Goal: Transaction & Acquisition: Purchase product/service

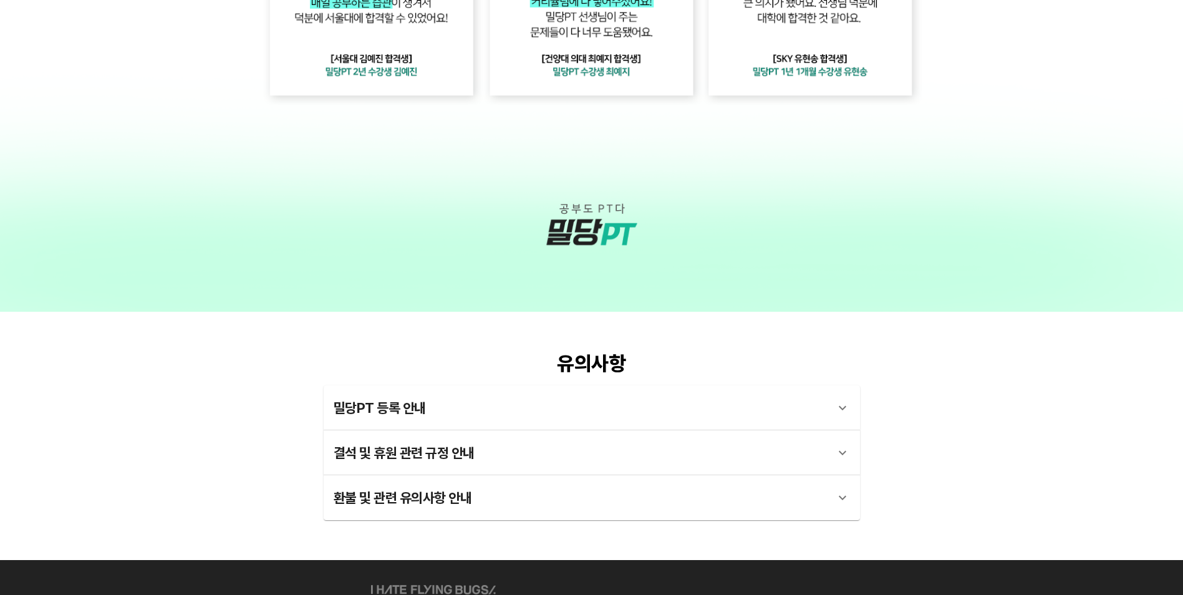
scroll to position [3320, 0]
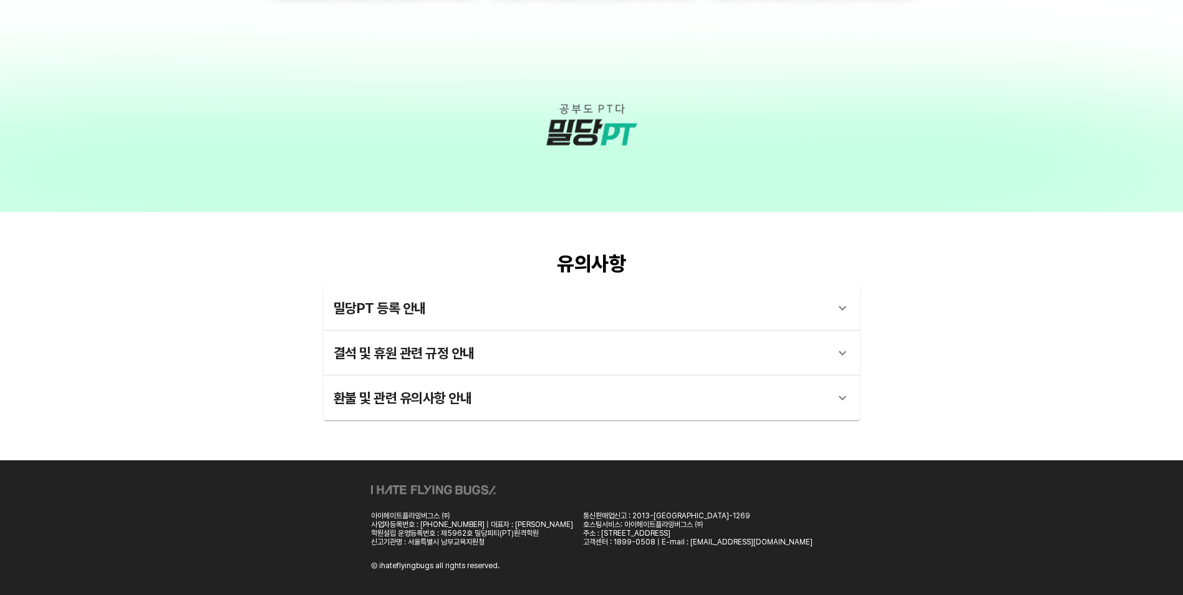
click at [478, 312] on div "밀당PT 등록 안내" at bounding box center [581, 308] width 494 height 30
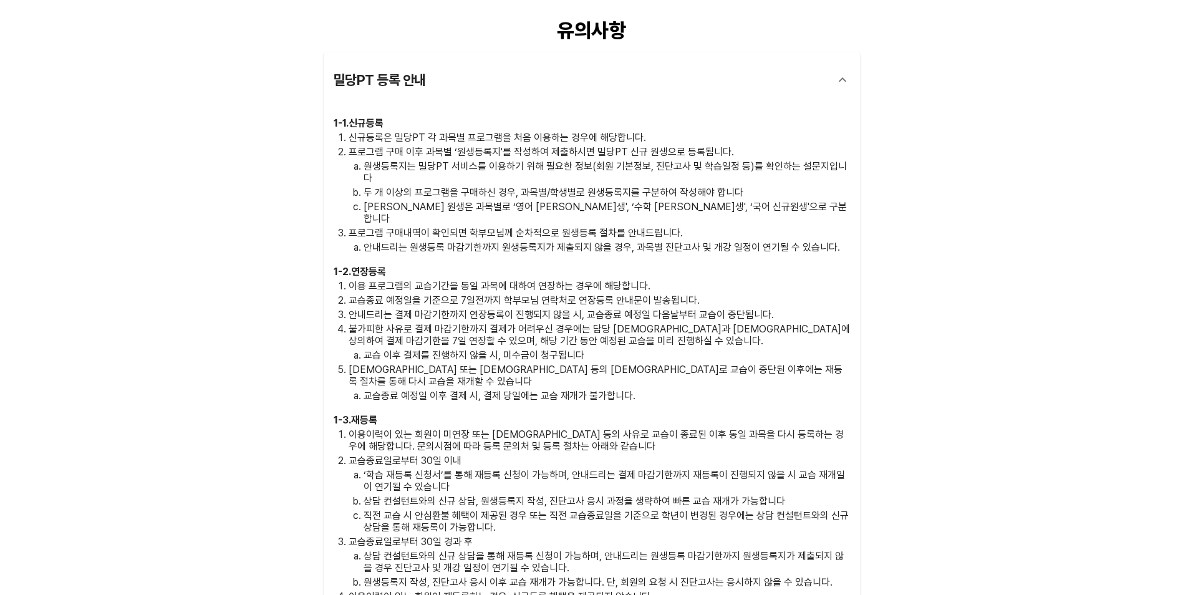
scroll to position [3819, 0]
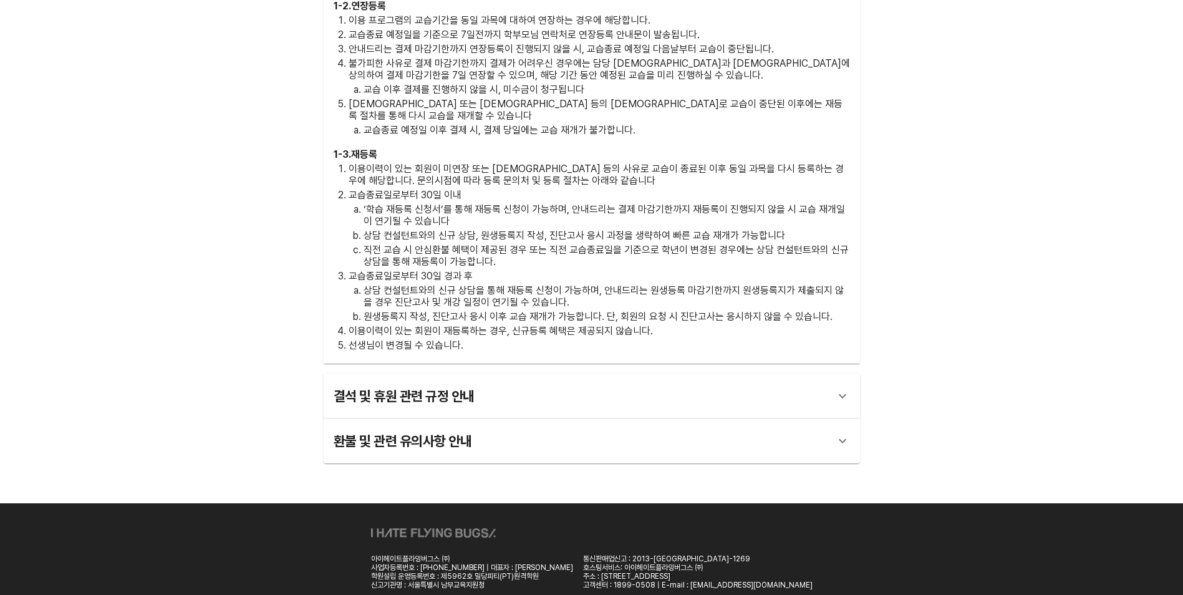
click at [520, 381] on div "결석 및 휴원 관련 규정 안내" at bounding box center [581, 396] width 494 height 30
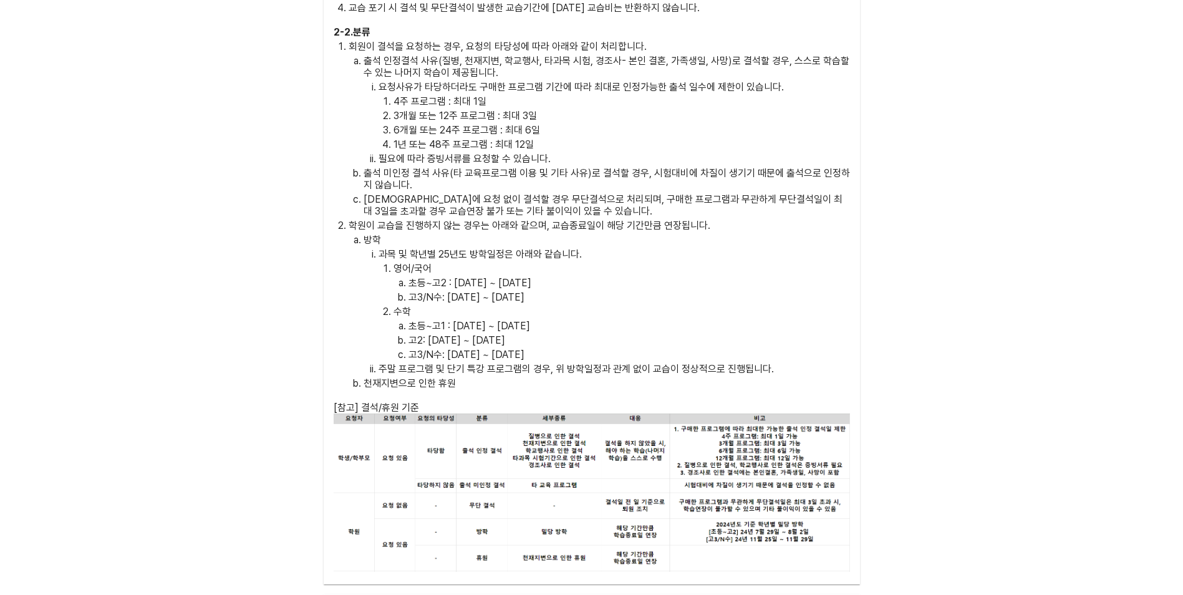
scroll to position [4596, 0]
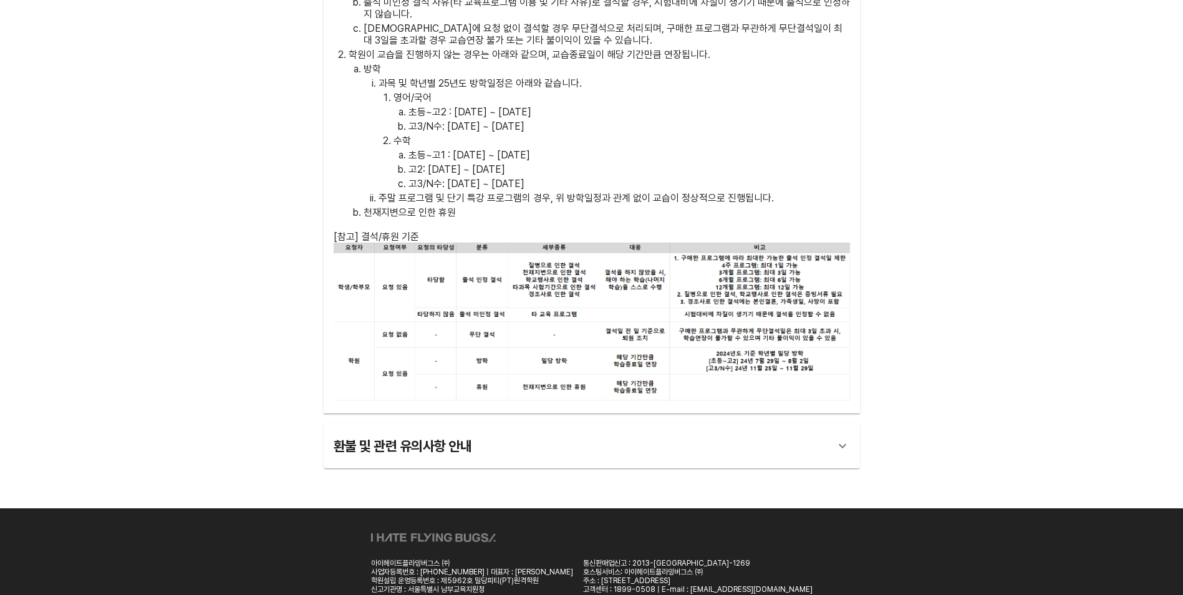
click at [527, 431] on div "환불 및 관련 유의사항 안내" at bounding box center [581, 446] width 494 height 30
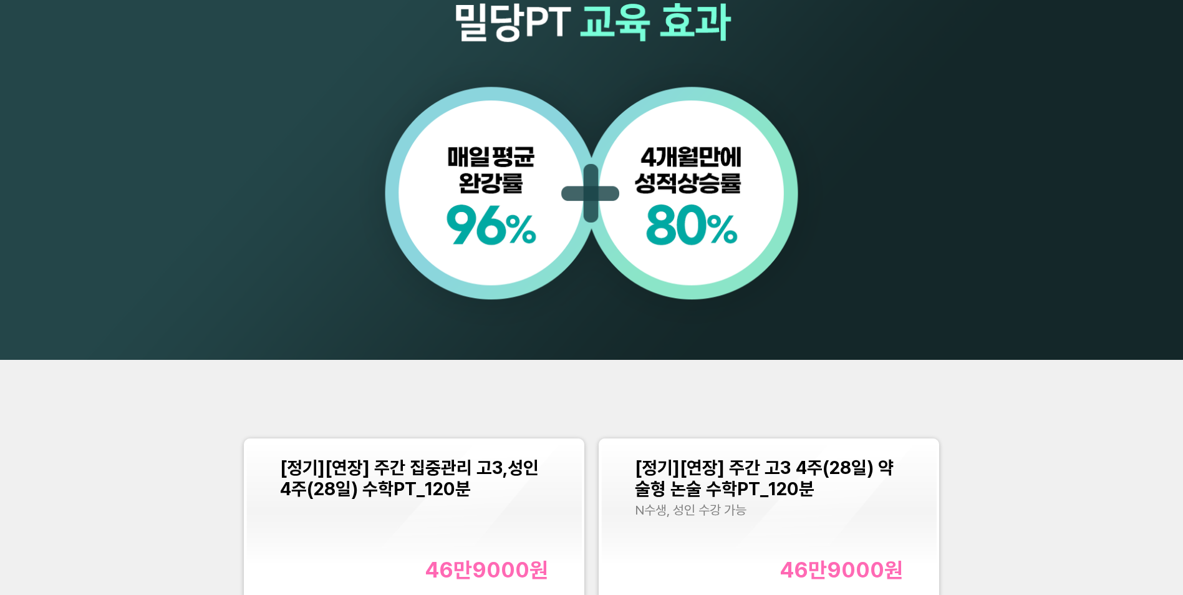
scroll to position [1282, 0]
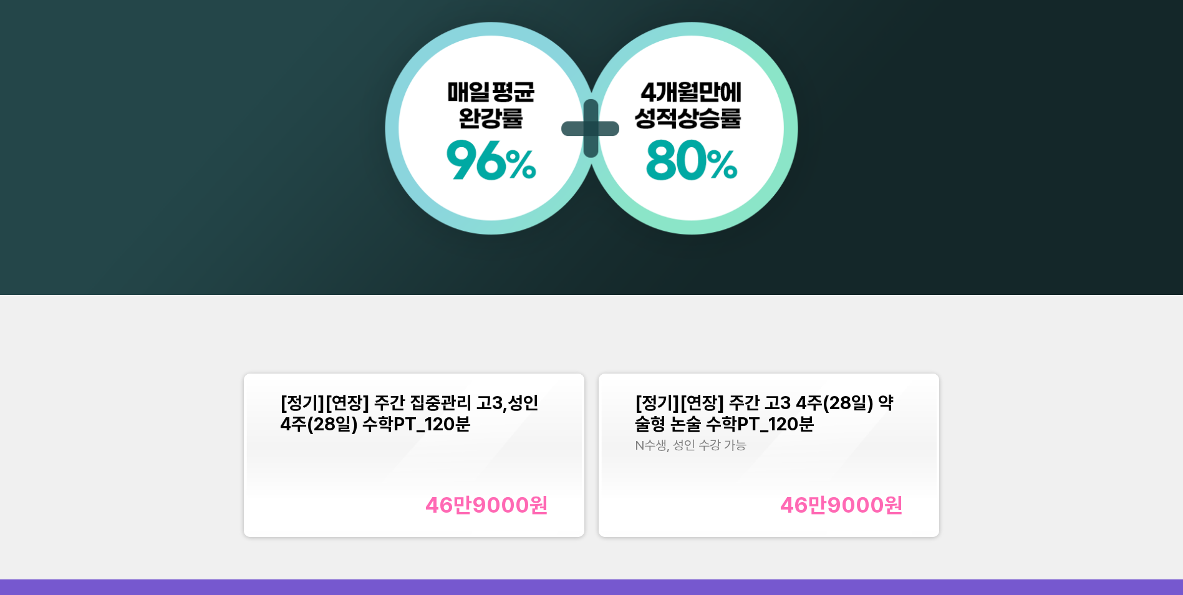
click at [487, 410] on span "[정기][연장] 주간 집중관리 고3,성인 4주(28일) 수학PT_120분" at bounding box center [409, 413] width 259 height 42
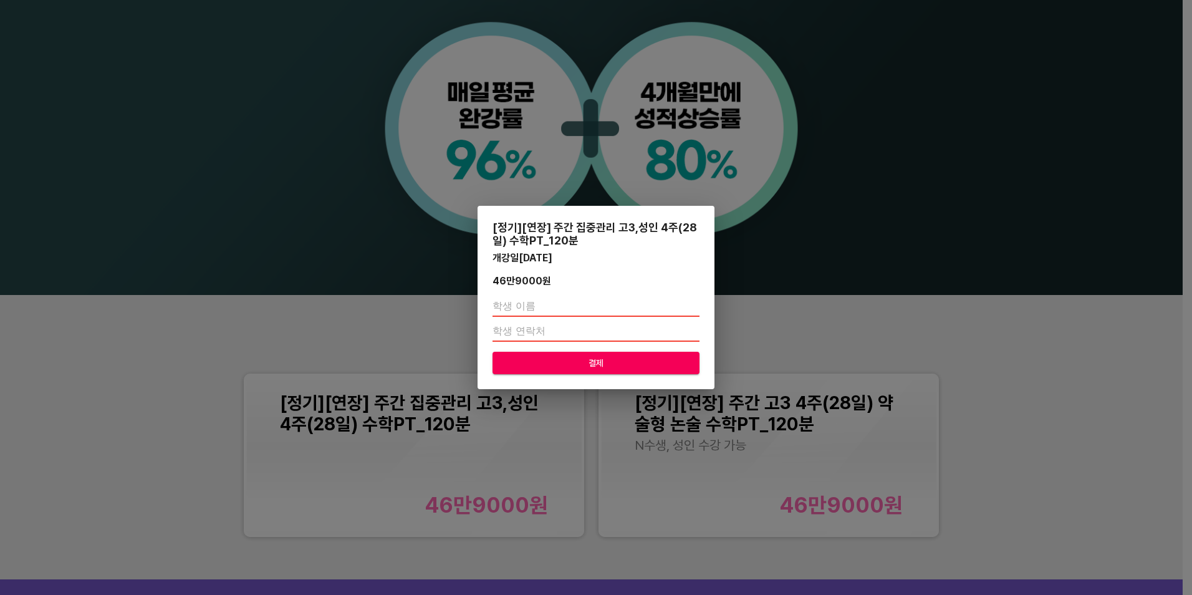
click at [549, 299] on input "text" at bounding box center [596, 307] width 207 height 20
type input "[PERSON_NAME]"
type input "01099139604"
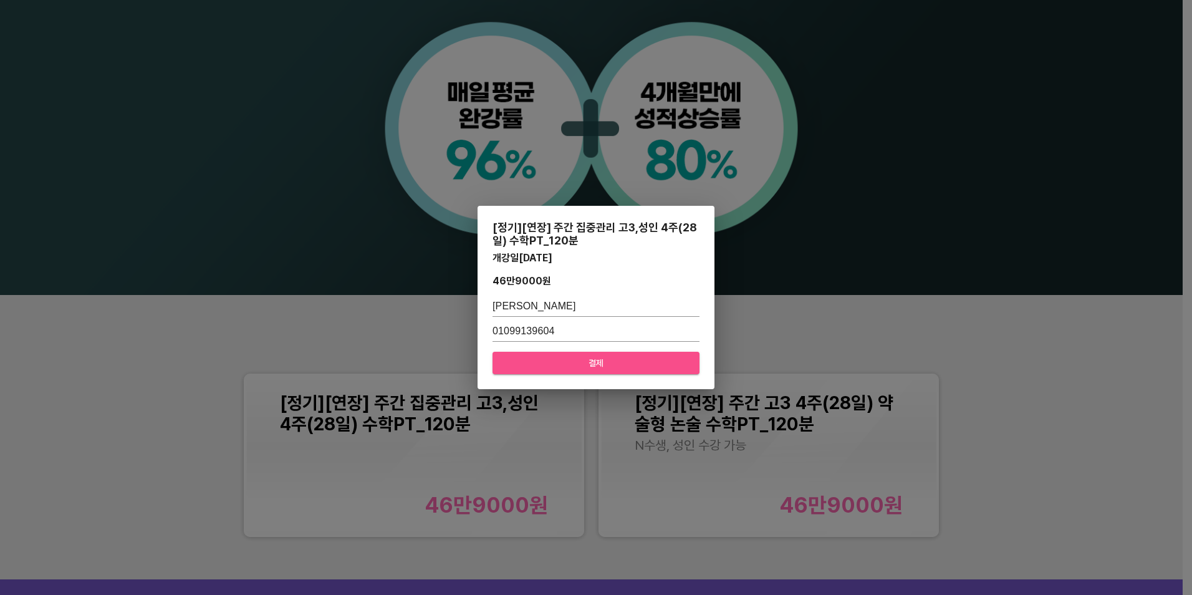
click at [612, 363] on span "결제" at bounding box center [596, 363] width 187 height 16
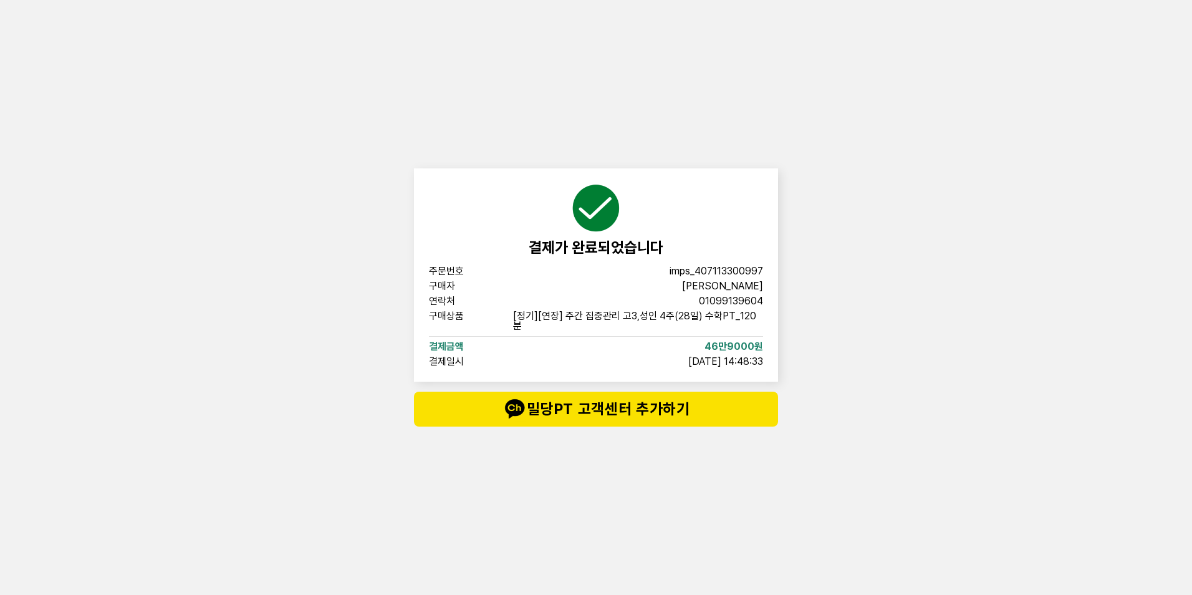
click at [645, 349] on div "주문번호 imps_[PHONE_NUMBER] 구매자 [PERSON_NAME] 연락처 01099139604 구매상품 [정기][연장] 주간 집중관…" at bounding box center [596, 316] width 334 height 100
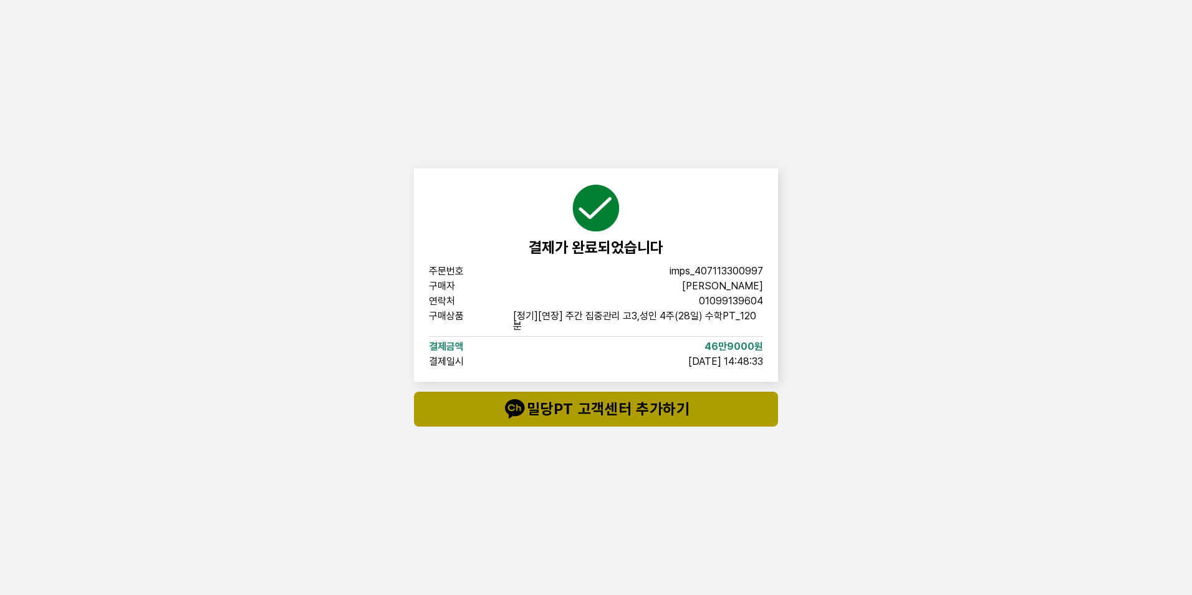
click at [632, 400] on span "밀당PT 고객센터 추가하기" at bounding box center [596, 409] width 314 height 25
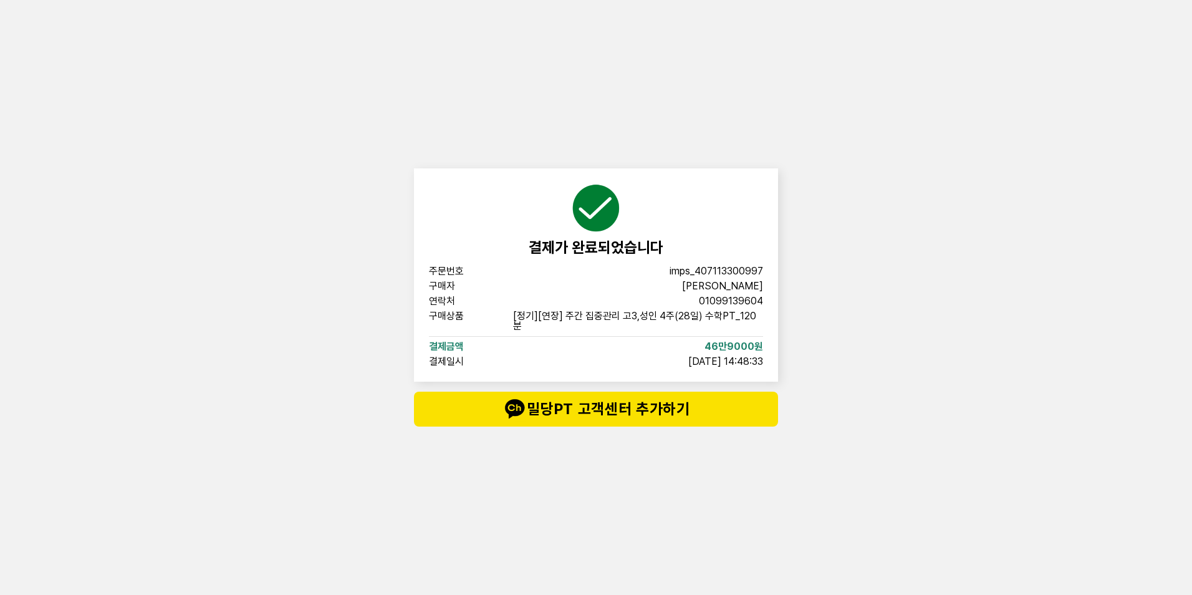
drag, startPoint x: 1002, startPoint y: 271, endPoint x: 961, endPoint y: 261, distance: 42.4
click at [1002, 271] on div "결제가 완료되었습니다 주문번호 imps_[PHONE_NUMBER] 구매자 [PERSON_NAME] 연락처 01099139604 구매상품 [정기…" at bounding box center [596, 297] width 1192 height 595
